Goal: Transaction & Acquisition: Purchase product/service

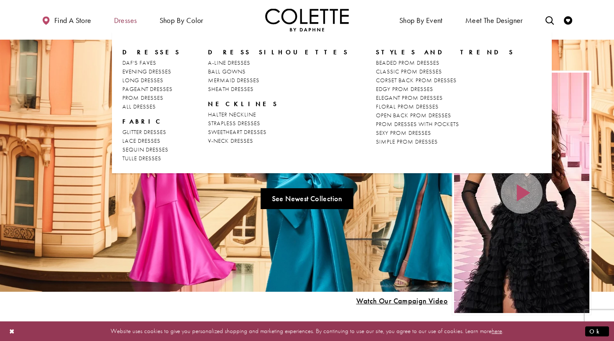
click at [129, 25] on span "Dresses" at bounding box center [125, 20] width 23 height 8
click at [133, 21] on span "Dresses" at bounding box center [125, 20] width 23 height 8
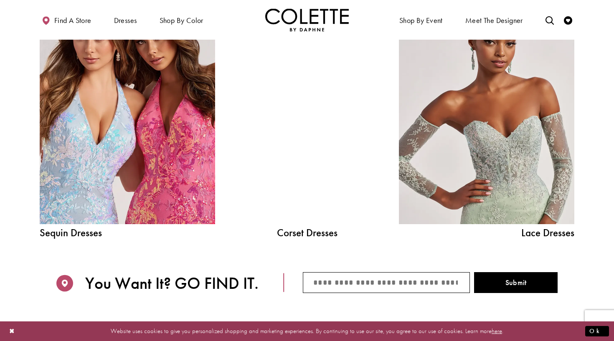
scroll to position [930, 0]
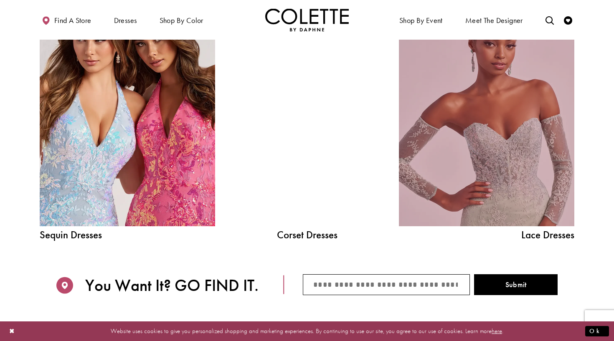
click at [490, 155] on link "Lace Dress Spring 2025 collection Related Link" at bounding box center [486, 115] width 175 height 221
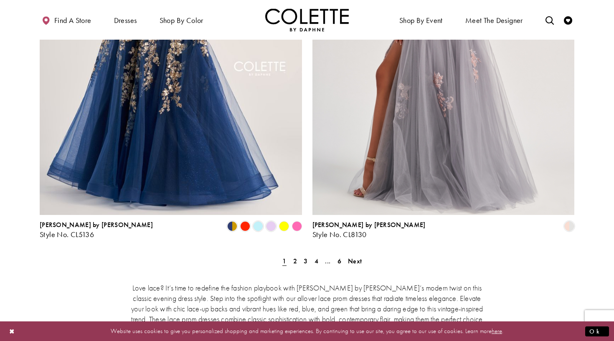
scroll to position [1452, 0]
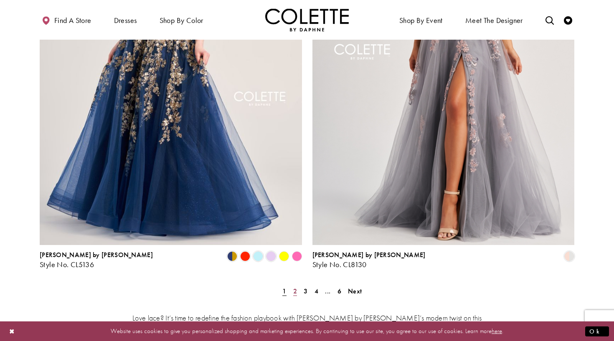
click at [293, 287] on span "2" at bounding box center [295, 291] width 4 height 9
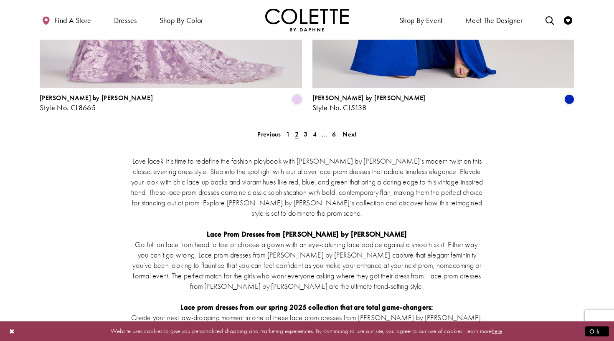
scroll to position [1609, 0]
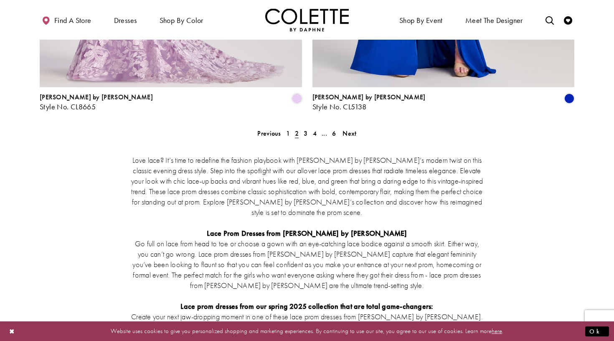
click at [307, 137] on div "Love lace? It’s time to redefine the fashion playbook with Colette by Daphne’s …" at bounding box center [307, 321] width 534 height 369
click at [305, 129] on span "3" at bounding box center [305, 133] width 4 height 9
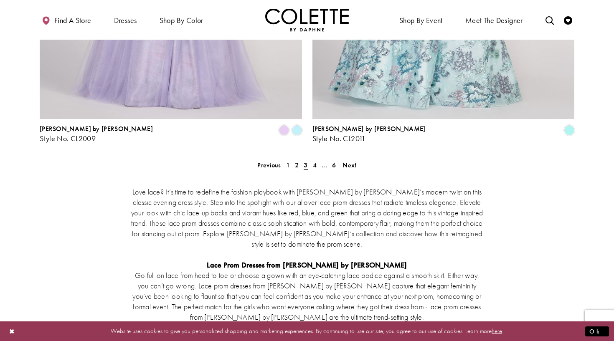
scroll to position [1624, 0]
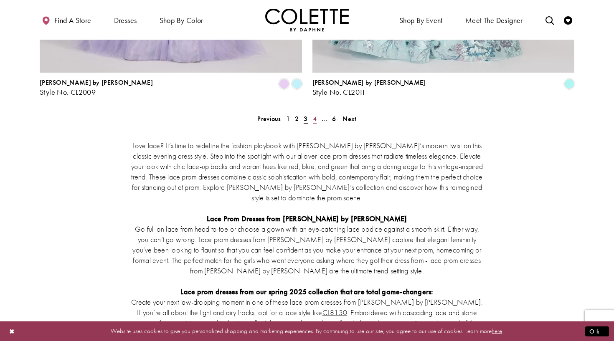
click at [313, 114] on span "4" at bounding box center [315, 118] width 4 height 9
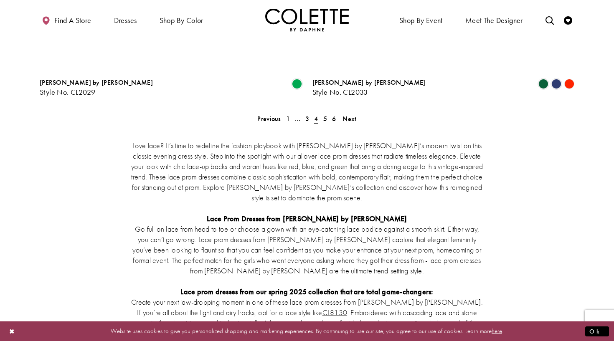
scroll to position [45, 0]
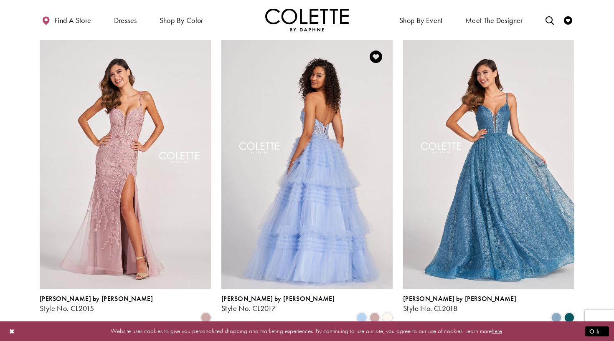
click at [338, 171] on img "Visit Colette by Daphne Style No. CL2017 Page" at bounding box center [306, 164] width 171 height 249
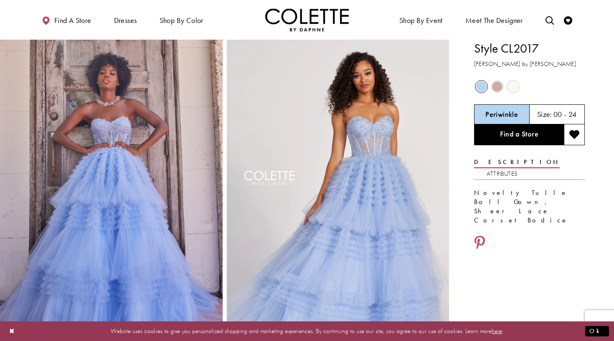
click at [513, 82] on span "Product color controls state depends on size chosen" at bounding box center [513, 86] width 10 height 10
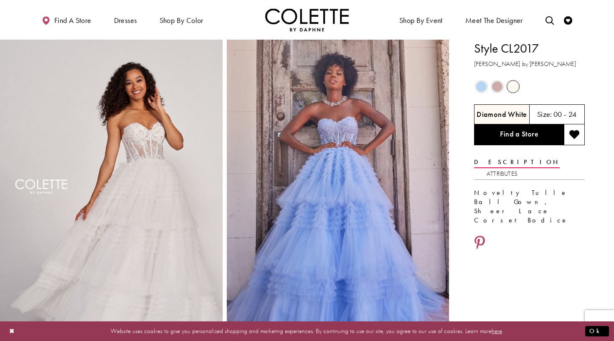
scroll to position [2, 0]
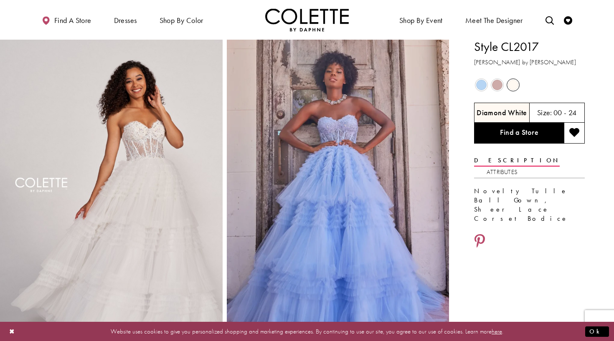
click at [501, 85] on span "Product color controls state depends on size chosen" at bounding box center [497, 85] width 10 height 10
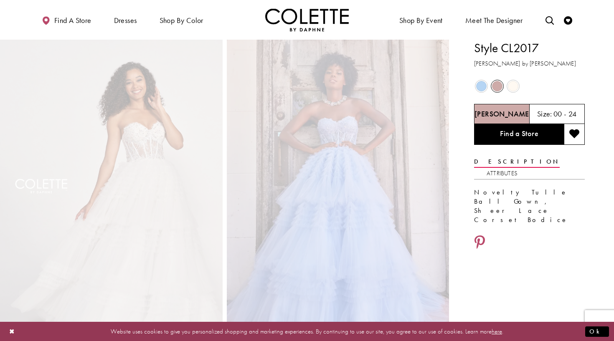
scroll to position [0, 0]
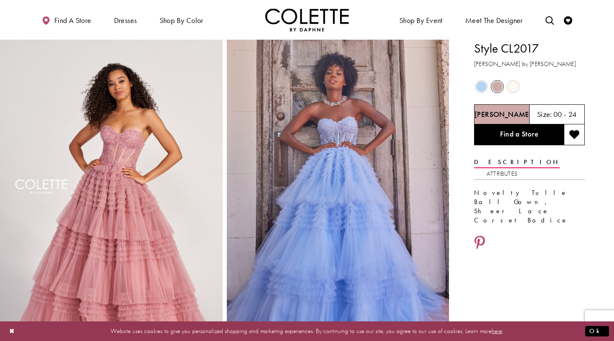
click at [480, 88] on span "Product color controls state depends on size chosen" at bounding box center [481, 86] width 10 height 10
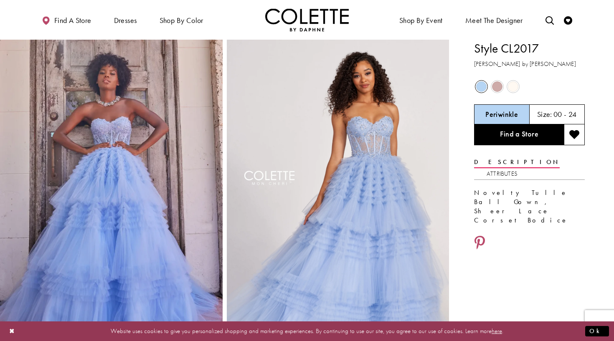
click at [514, 88] on span "Product color controls state depends on size chosen" at bounding box center [513, 86] width 10 height 10
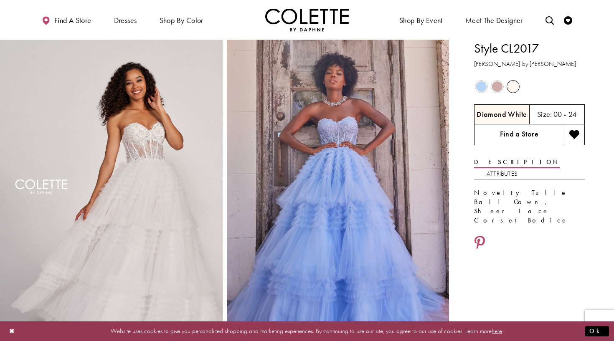
click at [527, 132] on link "Find a Store" at bounding box center [519, 134] width 90 height 21
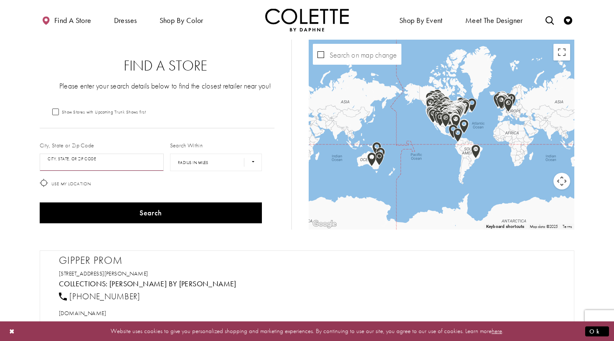
click at [80, 163] on input "City, State, or ZIP Code" at bounding box center [102, 163] width 124 height 18
type input "*"
click at [150, 213] on button "Search" at bounding box center [151, 212] width 222 height 21
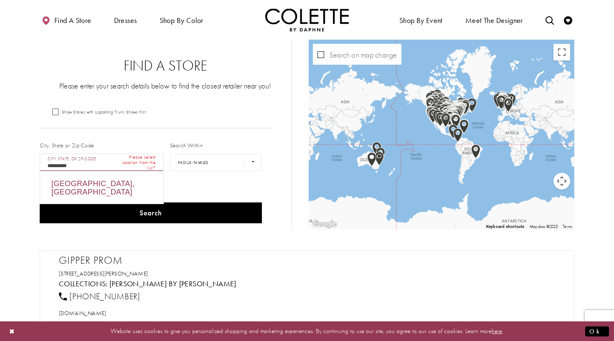
drag, startPoint x: 80, startPoint y: 179, endPoint x: 76, endPoint y: 184, distance: 6.0
click at [76, 184] on div "Oatley NSW 2223, Australia" at bounding box center [101, 188] width 123 height 32
type input "**********"
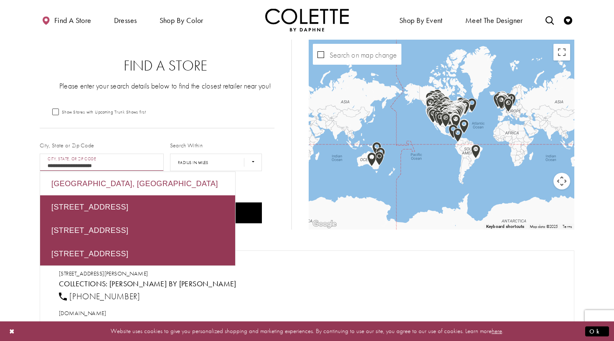
click at [172, 187] on div "Oatley NSW 2223, Australia" at bounding box center [137, 183] width 195 height 23
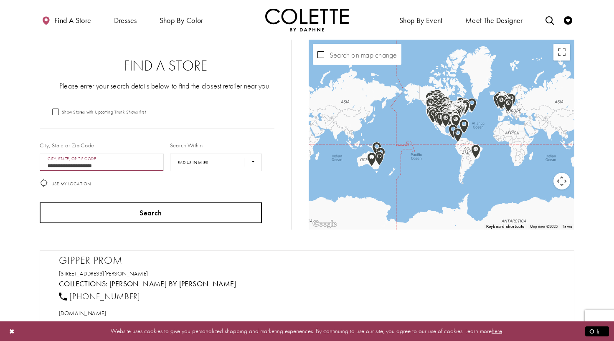
click at [175, 214] on button "Search" at bounding box center [151, 212] width 222 height 21
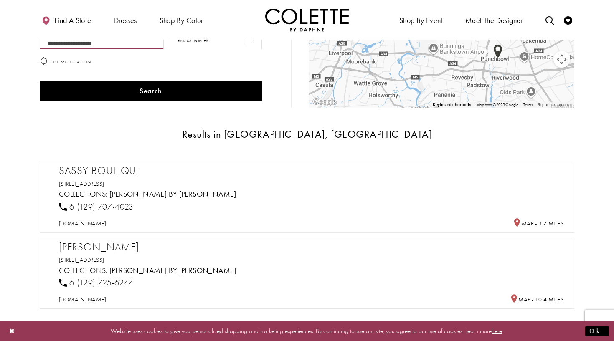
scroll to position [126, 0]
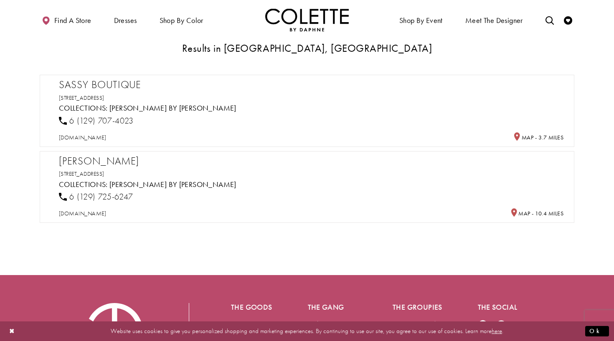
scroll to position [214, 0]
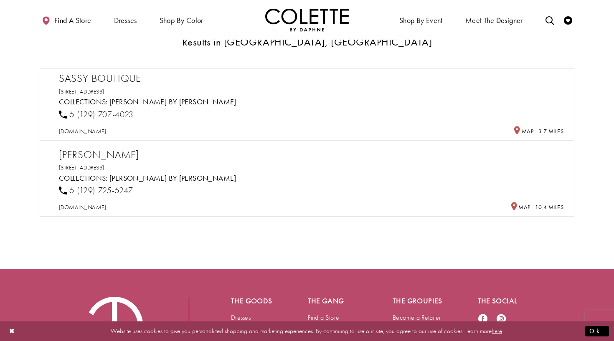
click at [139, 83] on h2 "Sassy Boutique" at bounding box center [311, 78] width 504 height 13
click at [110, 81] on h2 "Sassy Boutique" at bounding box center [311, 78] width 504 height 13
click at [104, 83] on h2 "Sassy Boutique" at bounding box center [311, 78] width 504 height 13
click at [280, 101] on h5 "Collections: Colette by Daphne" at bounding box center [311, 102] width 504 height 8
click at [301, 126] on div "sassyboutique.com.au" at bounding box center [311, 131] width 510 height 15
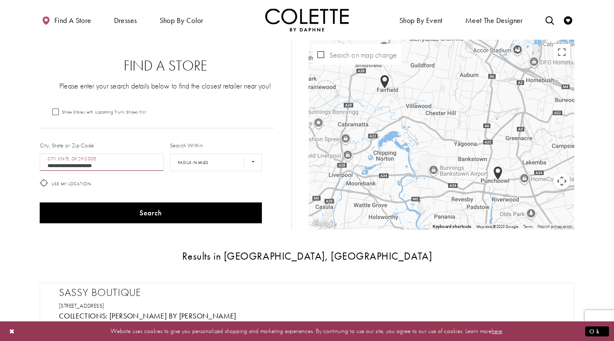
scroll to position [0, 0]
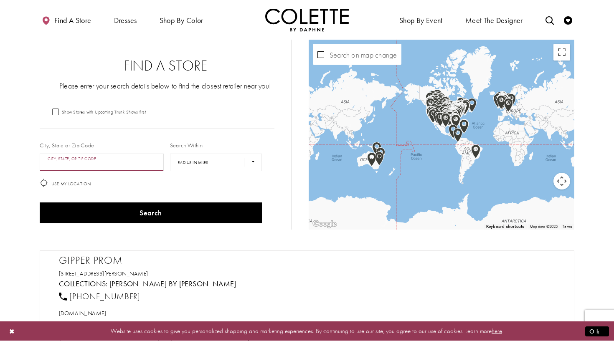
click at [104, 156] on input "City, State, or ZIP Code" at bounding box center [102, 163] width 124 height 18
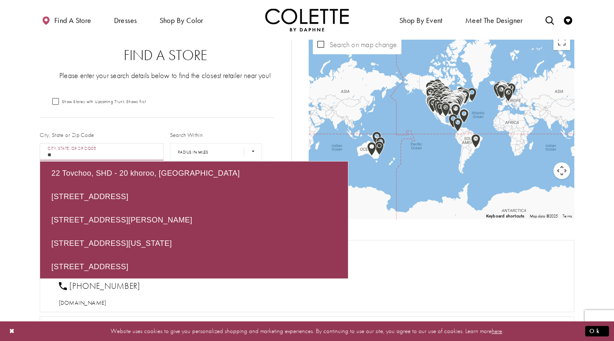
scroll to position [9, 0]
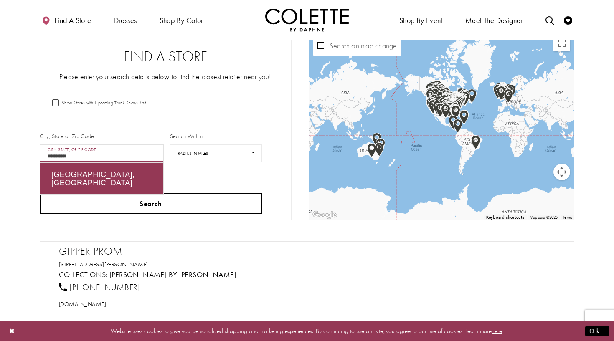
click at [159, 205] on button "Search" at bounding box center [151, 203] width 222 height 21
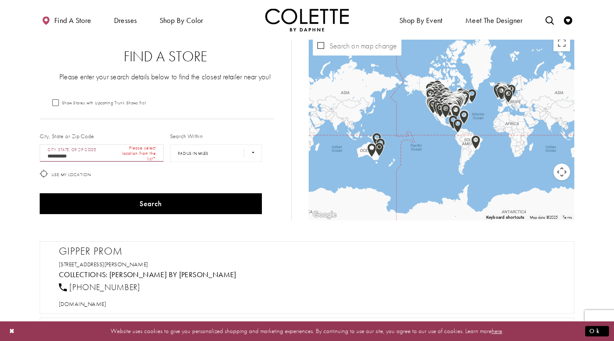
click at [87, 158] on input "**********" at bounding box center [102, 153] width 124 height 18
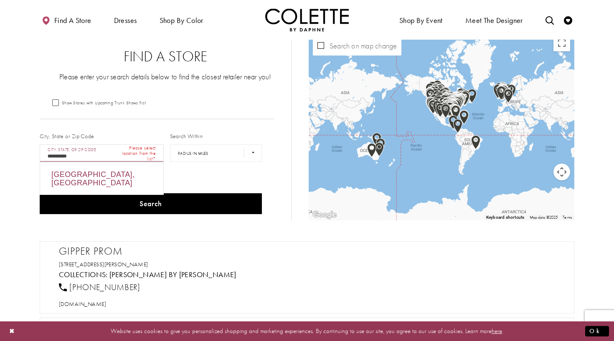
drag, startPoint x: 87, startPoint y: 158, endPoint x: 88, endPoint y: 172, distance: 14.6
click at [88, 172] on div "Oatley NSW 2223, Australia" at bounding box center [101, 179] width 123 height 32
type input "**********"
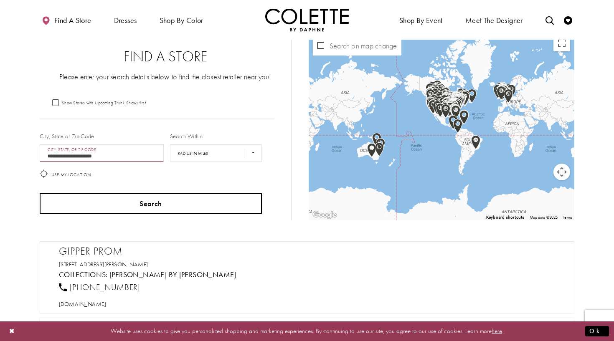
click at [118, 201] on button "Search" at bounding box center [151, 203] width 222 height 21
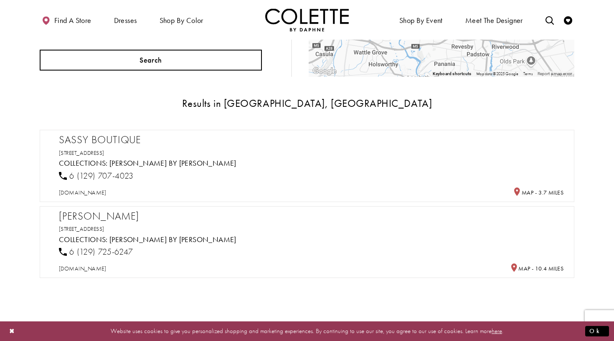
scroll to position [153, 0]
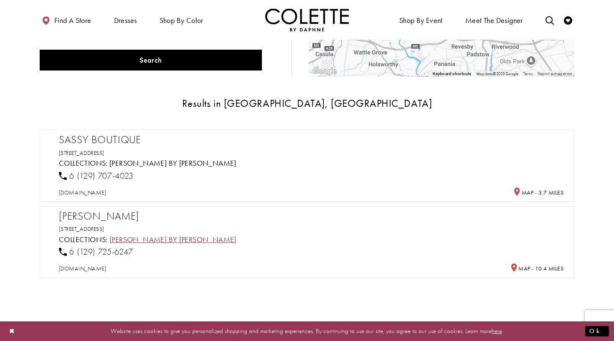
click at [122, 239] on link "[PERSON_NAME] by [PERSON_NAME]" at bounding box center [172, 240] width 127 height 10
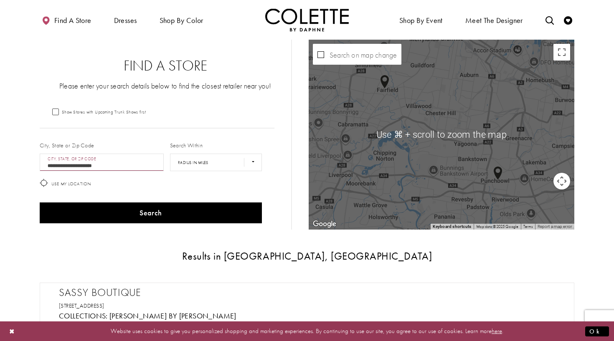
scroll to position [0, 0]
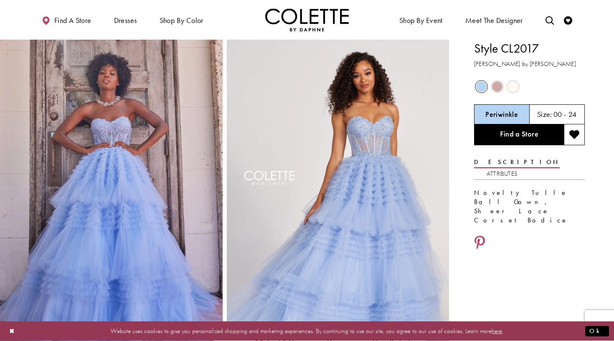
click at [511, 86] on span "Product color controls state depends on size chosen" at bounding box center [513, 86] width 10 height 10
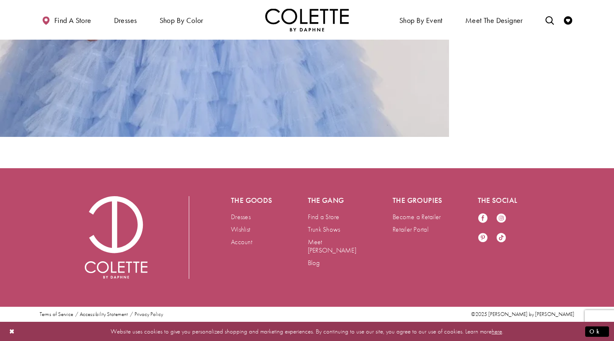
scroll to position [1987, 0]
click at [322, 243] on link "Meet [PERSON_NAME]" at bounding box center [332, 245] width 48 height 17
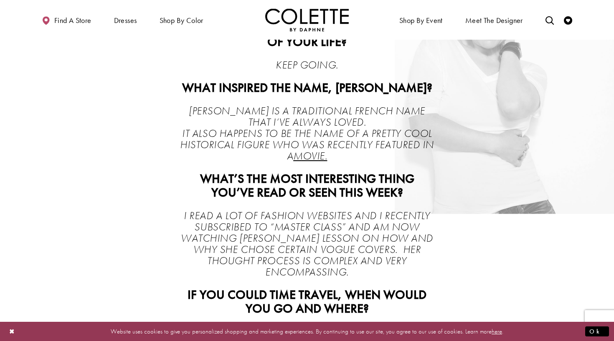
scroll to position [1230, 0]
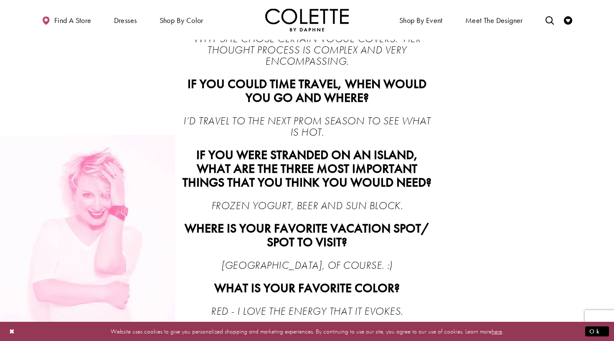
click at [15, 332] on button "Close Dialog" at bounding box center [12, 331] width 14 height 15
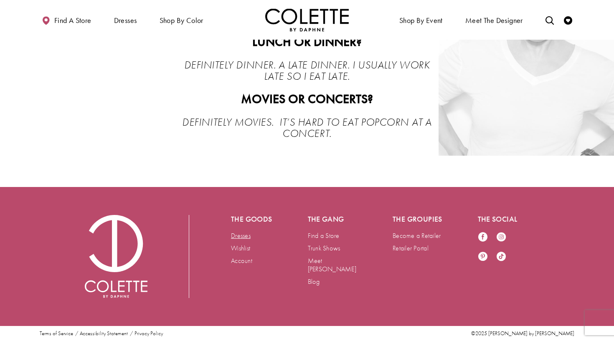
scroll to position [1842, 0]
click at [245, 232] on link "Dresses" at bounding box center [241, 235] width 20 height 9
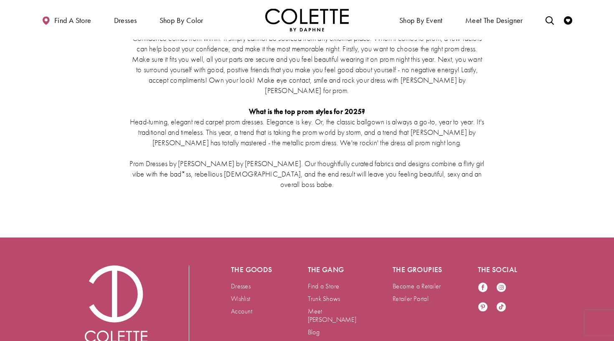
scroll to position [1814, 0]
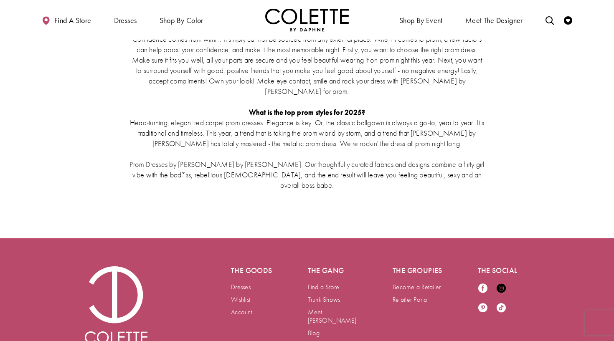
click at [499, 283] on icon "Visit our Instagram - Opens in new tab" at bounding box center [500, 287] width 9 height 9
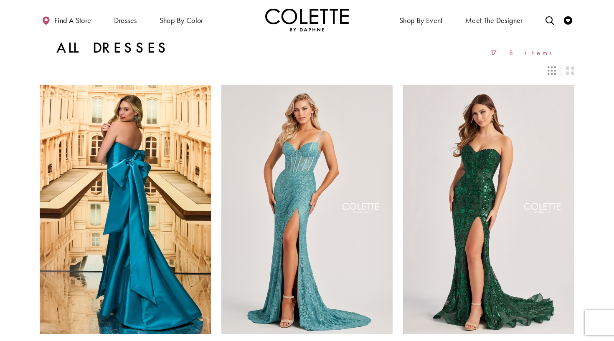
scroll to position [-27, 0]
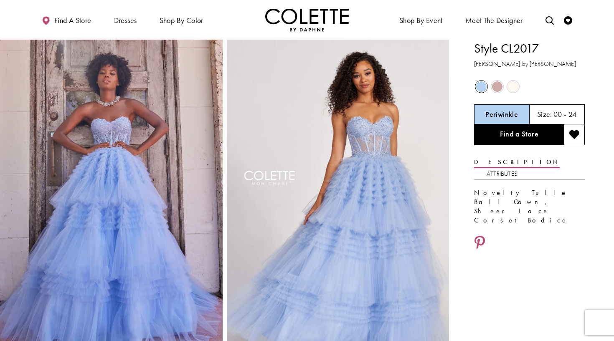
drag, startPoint x: 539, startPoint y: 48, endPoint x: 472, endPoint y: 51, distance: 67.3
copy h1 "Style CL2017"
